Goal: Information Seeking & Learning: Learn about a topic

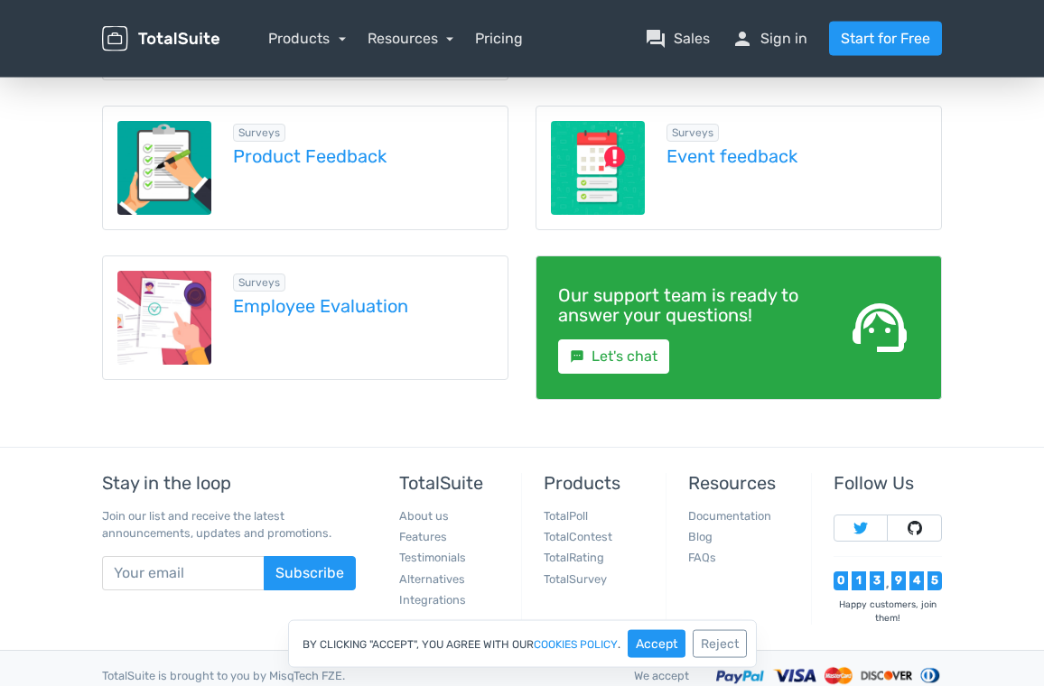
scroll to position [393, 0]
click at [361, 328] on div "Surveys Employee Evaluation" at bounding box center [352, 318] width 282 height 94
click at [327, 299] on link "Employee Evaluation" at bounding box center [363, 306] width 260 height 20
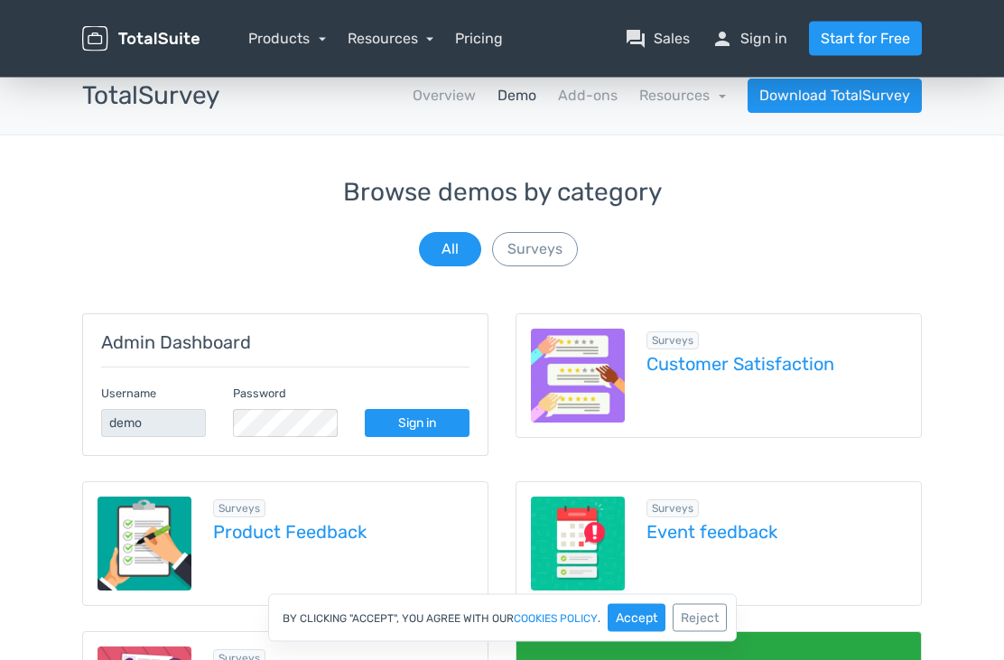
scroll to position [0, 0]
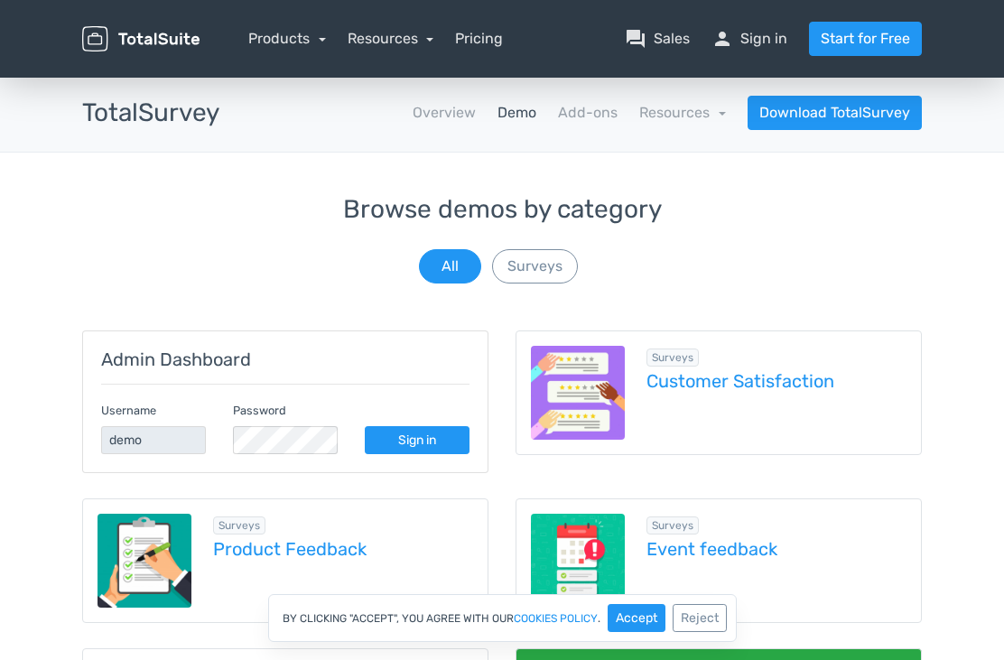
click at [516, 271] on button "Surveys" at bounding box center [535, 266] width 86 height 34
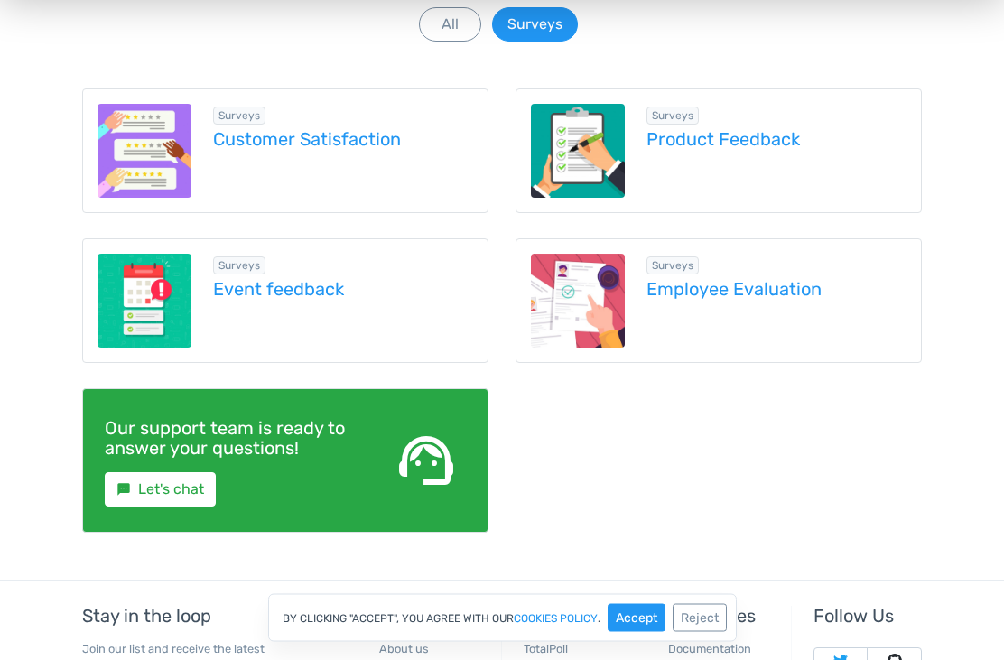
scroll to position [242, 0]
click at [785, 298] on link "Employee Evaluation" at bounding box center [776, 289] width 260 height 20
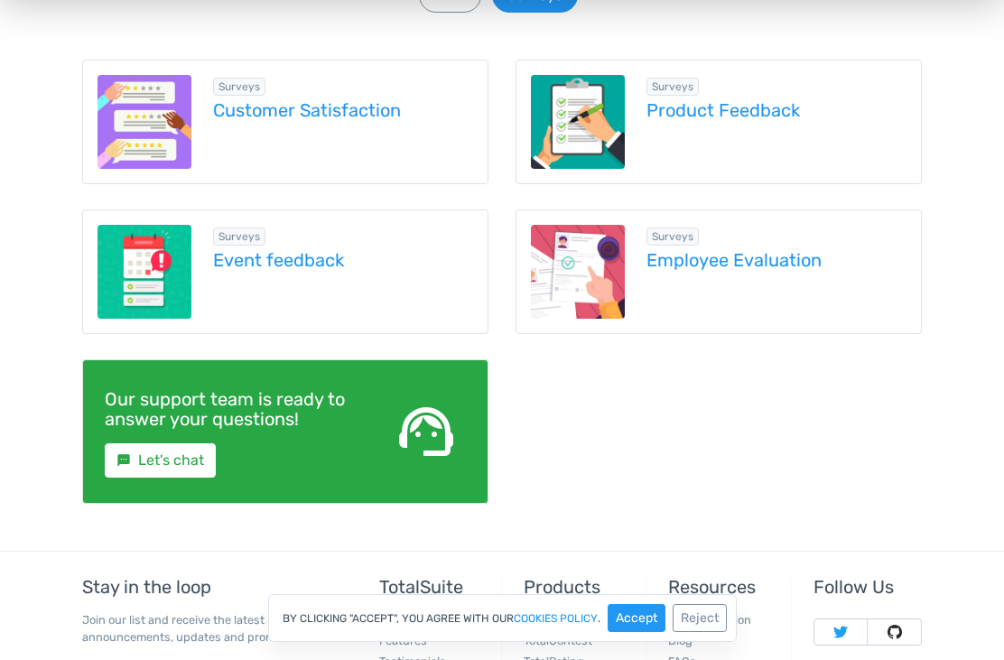
scroll to position [0, 0]
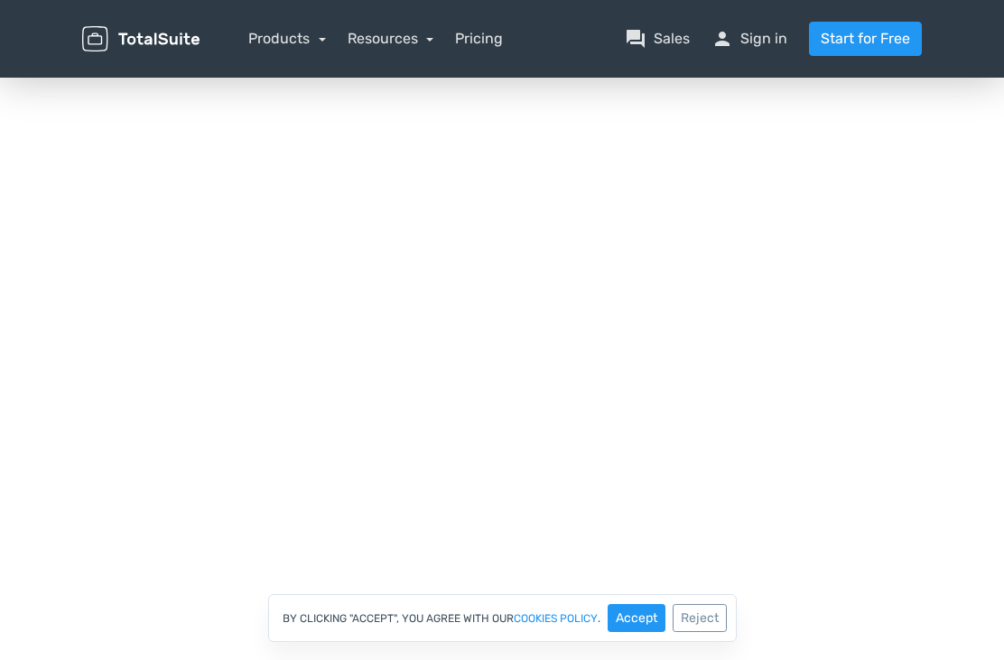
scroll to position [714, 0]
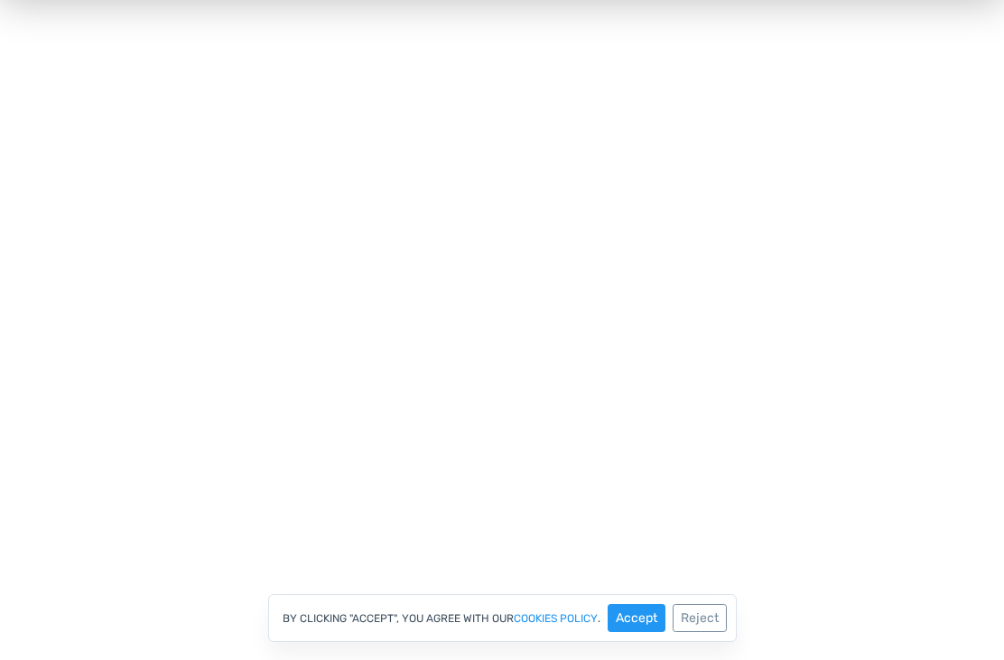
click at [637, 632] on button "Accept" at bounding box center [637, 618] width 58 height 28
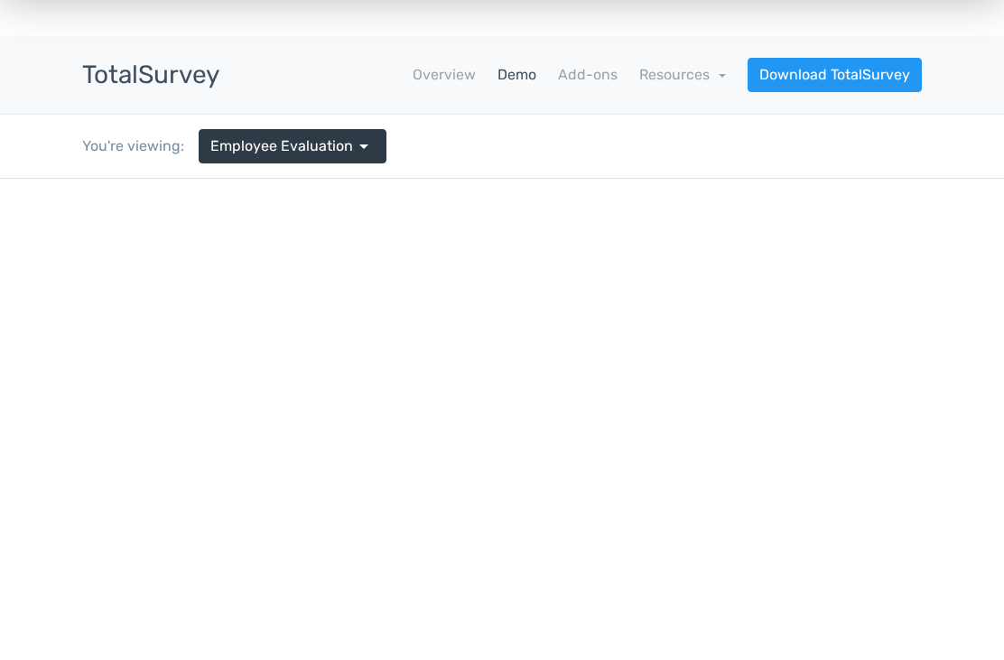
scroll to position [0, 0]
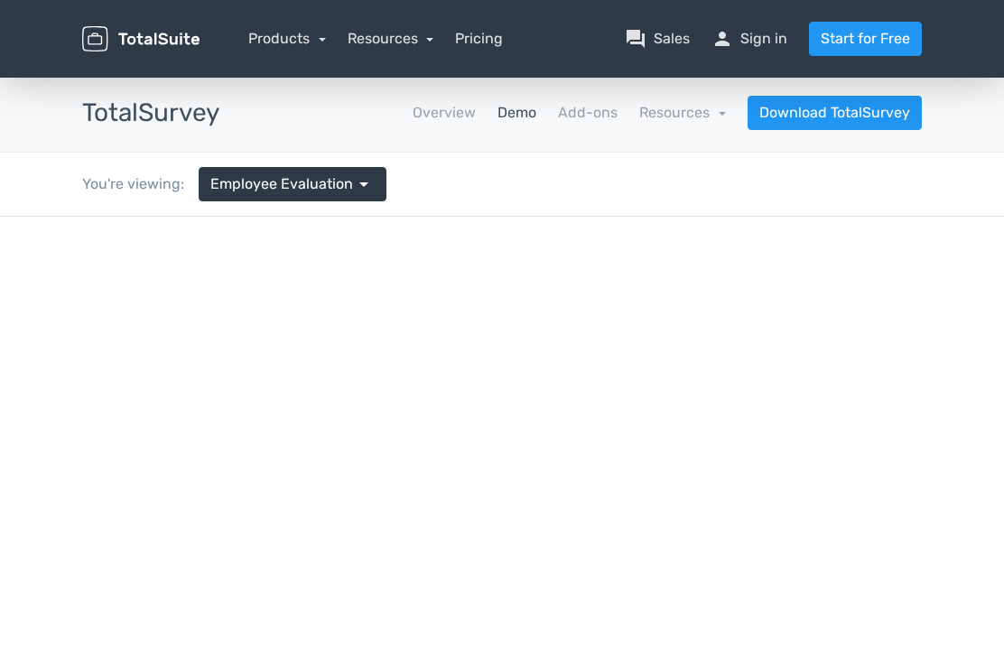
click at [470, 48] on link "Pricing" at bounding box center [479, 39] width 48 height 22
